Goal: Task Accomplishment & Management: Complete application form

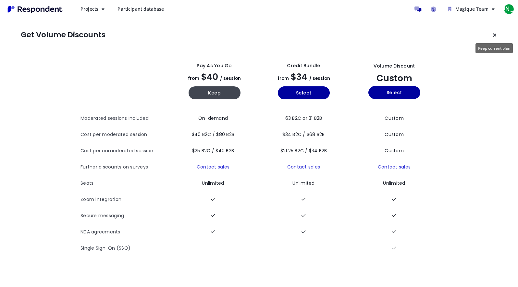
click at [498, 33] on button "Keep current plan" at bounding box center [494, 35] width 13 height 13
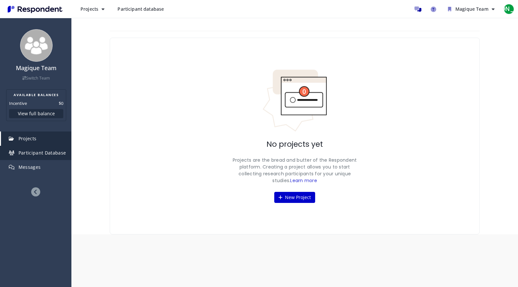
click at [49, 155] on span "Participant Database" at bounding box center [43, 153] width 48 height 6
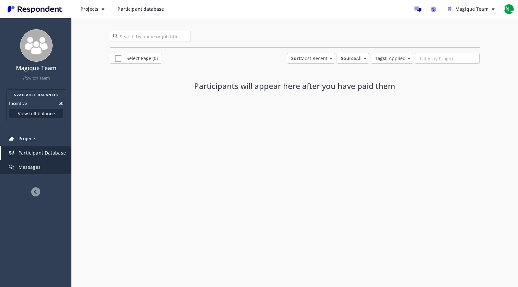
click at [52, 165] on link "Messages" at bounding box center [36, 167] width 70 height 14
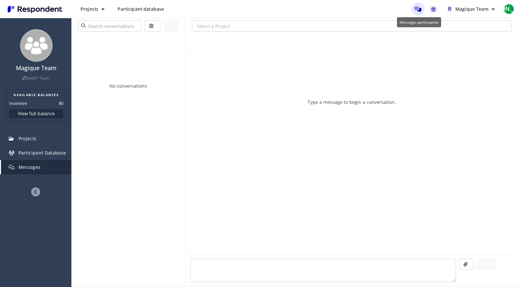
click at [422, 12] on link "Message participants" at bounding box center [418, 9] width 13 height 13
click at [33, 155] on span "Participant Database" at bounding box center [43, 153] width 48 height 6
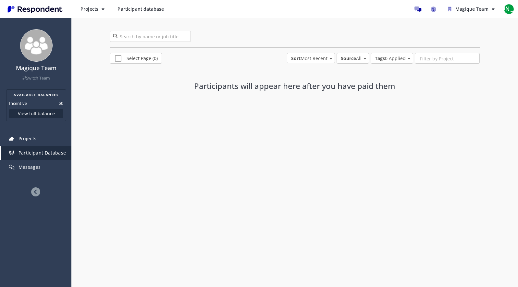
click at [330, 57] on span "Sort: Most Recent" at bounding box center [331, 58] width 4 height 6
click at [373, 77] on md-backdrop at bounding box center [259, 143] width 518 height 287
click at [166, 37] on input "search" at bounding box center [150, 36] width 81 height 11
click at [44, 69] on h4 "Magique Team" at bounding box center [36, 68] width 64 height 6
click at [99, 6] on button "Projects" at bounding box center [92, 9] width 34 height 12
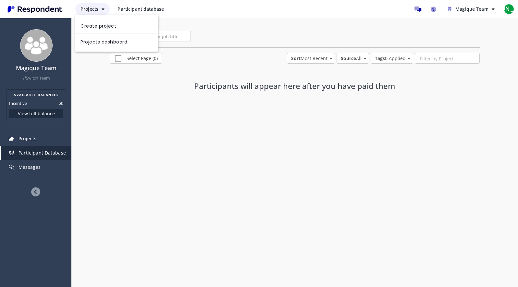
click at [99, 6] on md-backdrop at bounding box center [259, 143] width 518 height 287
click at [158, 9] on span "Participant database" at bounding box center [141, 9] width 46 height 6
click at [164, 37] on input "search" at bounding box center [150, 36] width 81 height 11
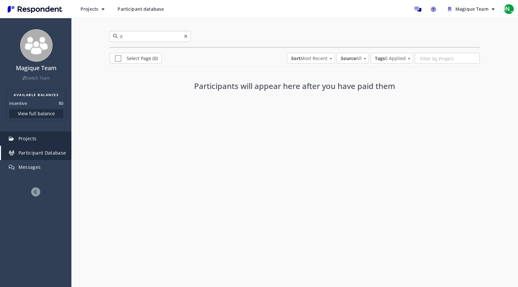
type input "it"
click at [63, 142] on link "Projects" at bounding box center [36, 139] width 70 height 14
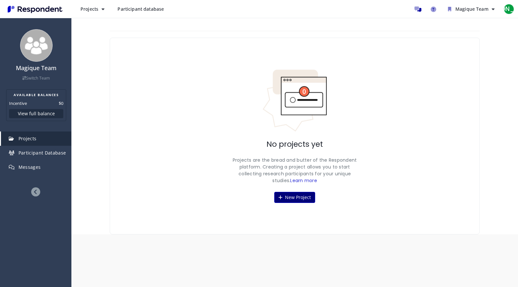
click at [286, 195] on button "New Project" at bounding box center [294, 197] width 41 height 11
click at [302, 201] on button "New Project" at bounding box center [294, 197] width 41 height 11
drag, startPoint x: 277, startPoint y: 127, endPoint x: 278, endPoint y: 131, distance: 3.8
click at [277, 127] on img at bounding box center [294, 100] width 65 height 63
click at [286, 199] on button "New Project" at bounding box center [294, 197] width 41 height 11
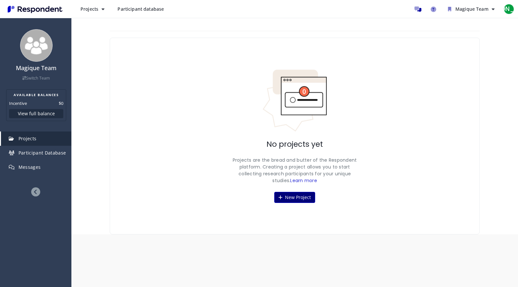
click at [274, 200] on button "New Project" at bounding box center [294, 197] width 41 height 11
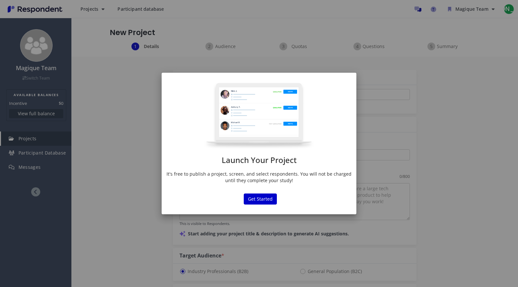
click at [157, 139] on div "Launch Your Project It's free to publish a project, screen, and select responde…" at bounding box center [259, 143] width 518 height 287
click at [263, 201] on button "Get Started" at bounding box center [260, 199] width 33 height 11
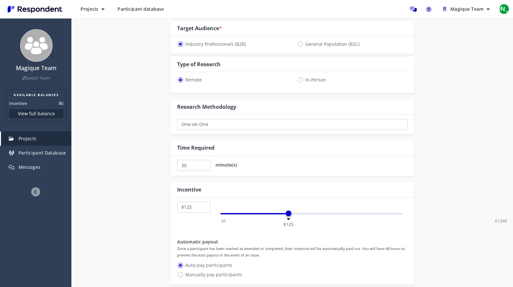
scroll to position [292, 0]
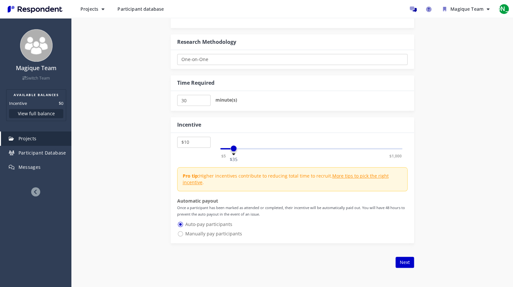
select select "number:5"
drag, startPoint x: 284, startPoint y: 149, endPoint x: 214, endPoint y: 152, distance: 69.6
click at [214, 152] on div "$5 $10 $15 $20 $25 $30 $35 $40 $45 $50 $55 $60 $65 $70 $75 $80 $85 $90 $95 $100…" at bounding box center [292, 146] width 231 height 18
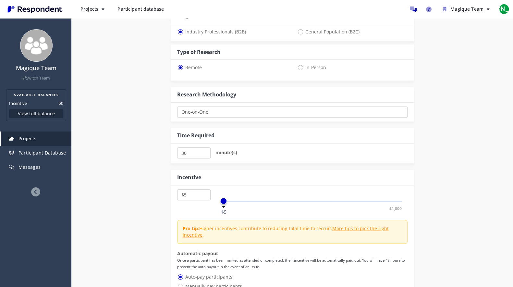
scroll to position [195, 0]
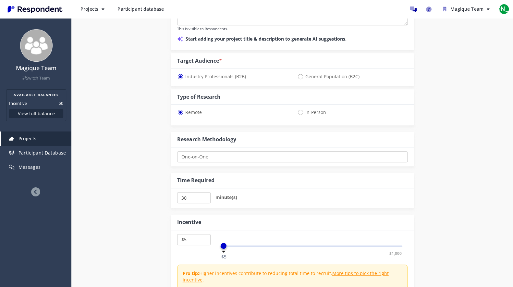
click at [258, 156] on select "One-on-One Focus Group Unmoderated Study Survey Diary Study" at bounding box center [292, 156] width 231 height 11
select select "number:9"
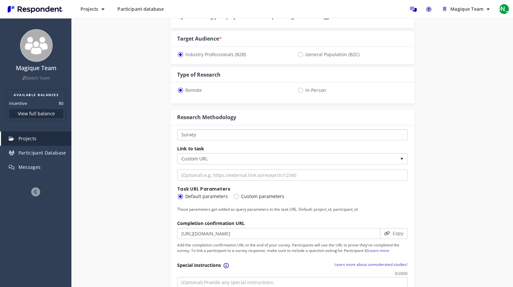
scroll to position [227, 0]
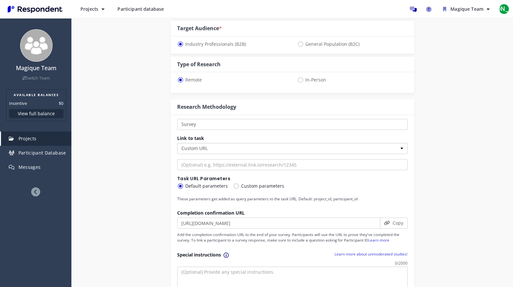
click at [391, 146] on select "Custom URL SurveyMonkey" at bounding box center [292, 148] width 231 height 11
click at [177, 143] on select "Custom URL SurveyMonkey" at bounding box center [292, 148] width 231 height 11
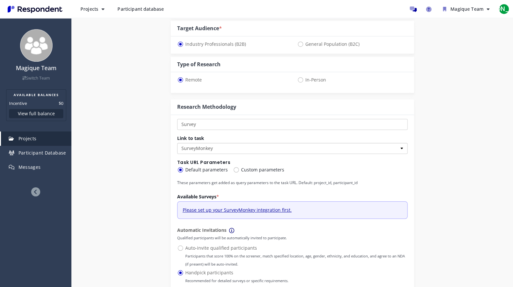
click at [332, 147] on select "Custom URL SurveyMonkey" at bounding box center [292, 148] width 231 height 11
select select "string:custom_url"
click at [177, 143] on select "Custom URL SurveyMonkey" at bounding box center [292, 148] width 231 height 11
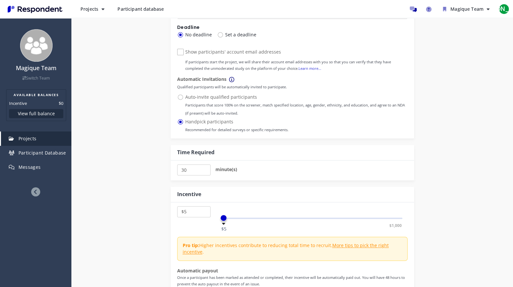
scroll to position [552, 0]
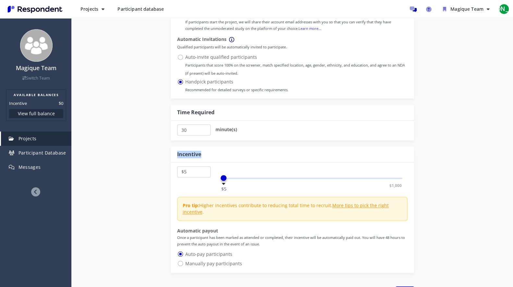
drag, startPoint x: 204, startPoint y: 154, endPoint x: 177, endPoint y: 157, distance: 27.5
click at [177, 157] on div "Incentive" at bounding box center [293, 155] width 244 height 16
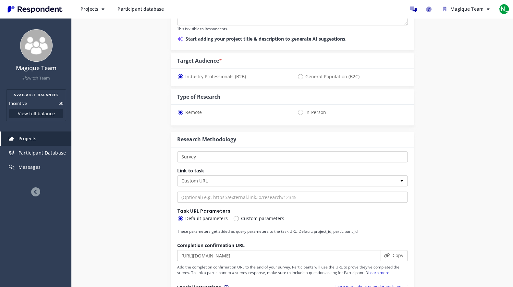
scroll to position [130, 0]
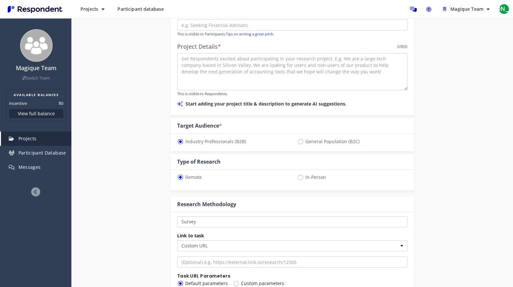
click at [323, 140] on span "General Population (B2C)" at bounding box center [328, 142] width 62 height 8
click at [302, 140] on input "General Population (B2C)" at bounding box center [299, 141] width 4 height 4
radio input "true"
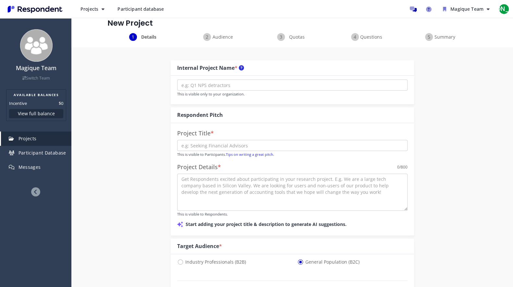
scroll to position [0, 0]
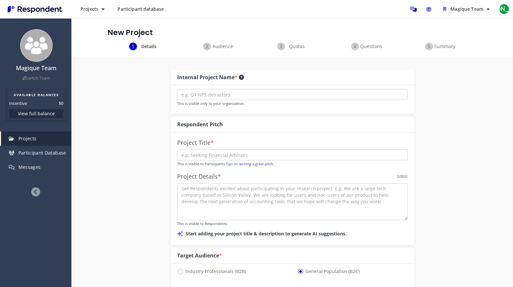
click at [242, 77] on icon at bounding box center [241, 77] width 5 height 5
drag, startPoint x: 135, startPoint y: 130, endPoint x: 100, endPoint y: 56, distance: 81.8
